Goal: Find specific page/section: Find specific page/section

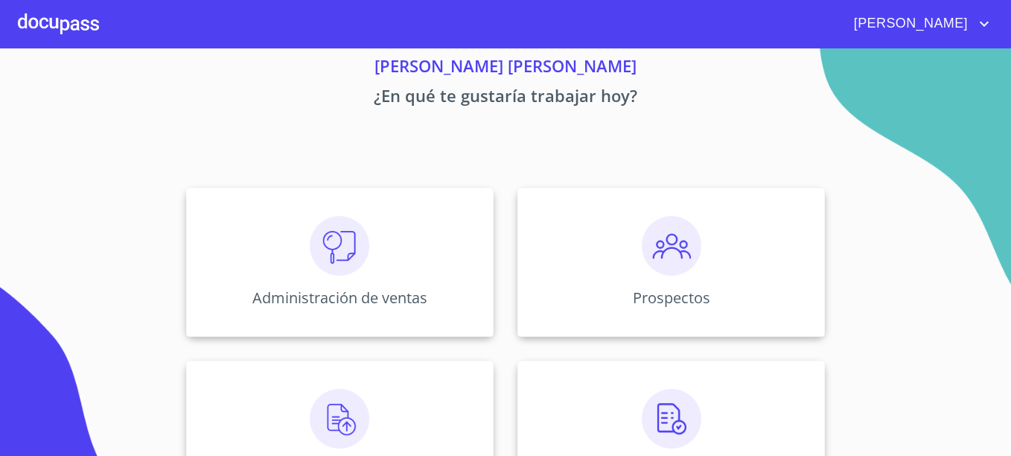
scroll to position [149, 0]
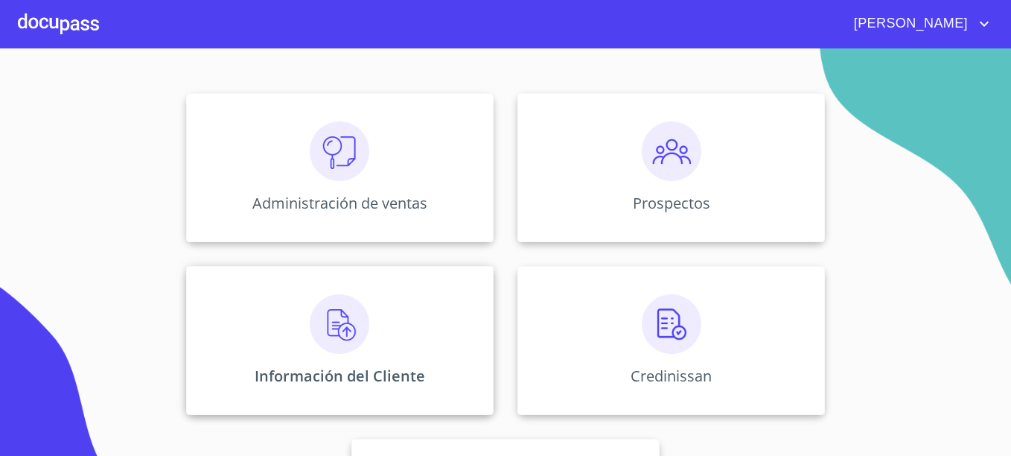
click at [357, 302] on img at bounding box center [340, 324] width 60 height 60
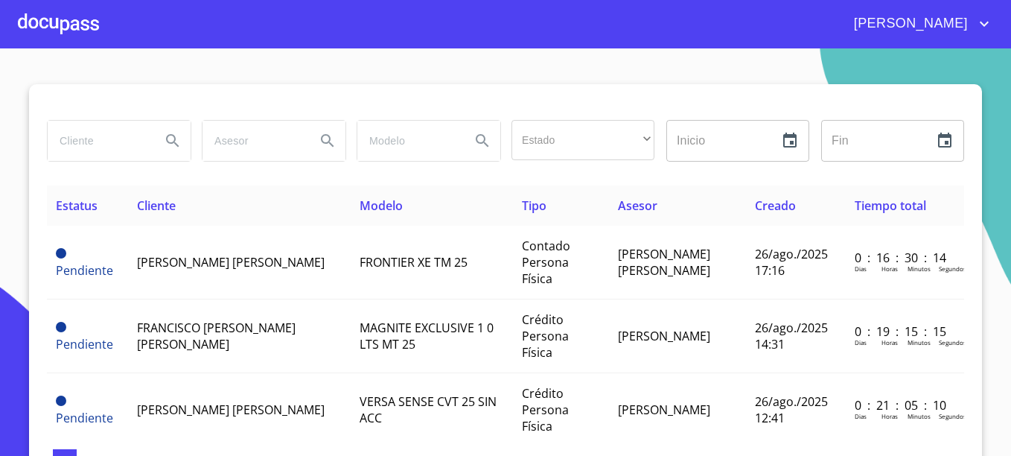
click at [106, 147] on input "search" at bounding box center [98, 141] width 101 height 40
type input "ASSETEL"
click at [169, 135] on icon "Search" at bounding box center [173, 141] width 18 height 18
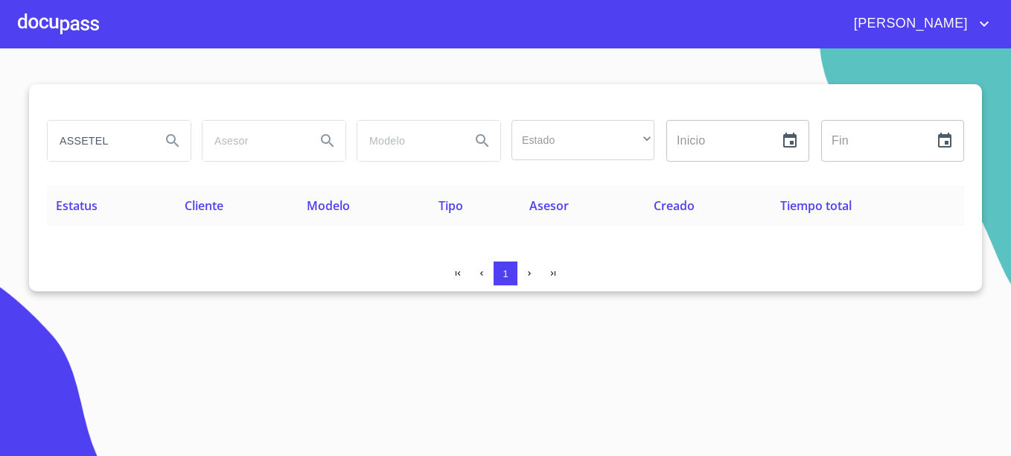
click at [980, 25] on icon "account of current user" at bounding box center [984, 24] width 18 height 18
click at [966, 39] on li "Salir" at bounding box center [969, 31] width 48 height 27
